Goal: Transaction & Acquisition: Subscribe to service/newsletter

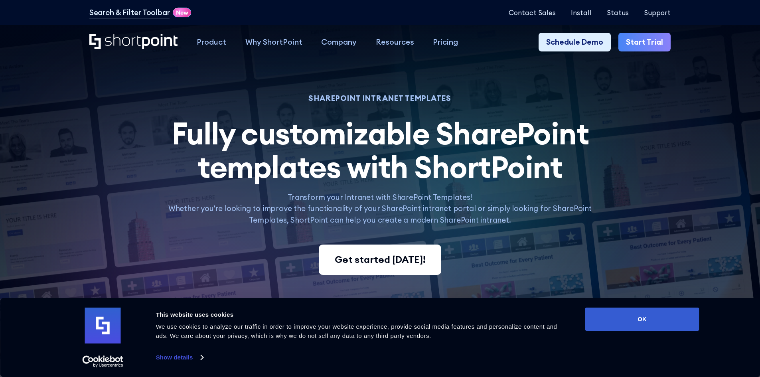
click at [348, 273] on link "Get started [DATE]!" at bounding box center [380, 260] width 122 height 30
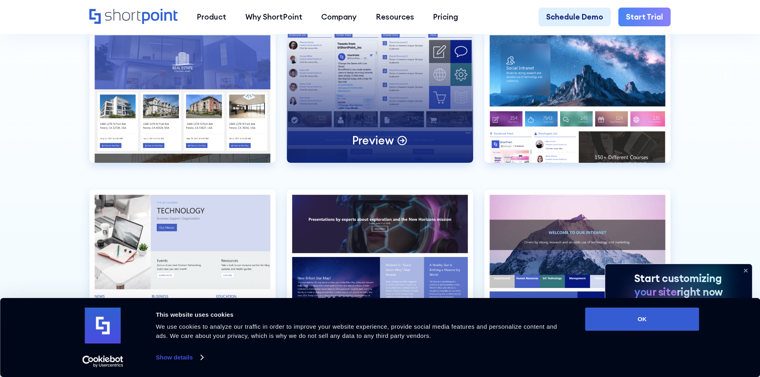
scroll to position [2434, 0]
